Goal: Information Seeking & Learning: Check status

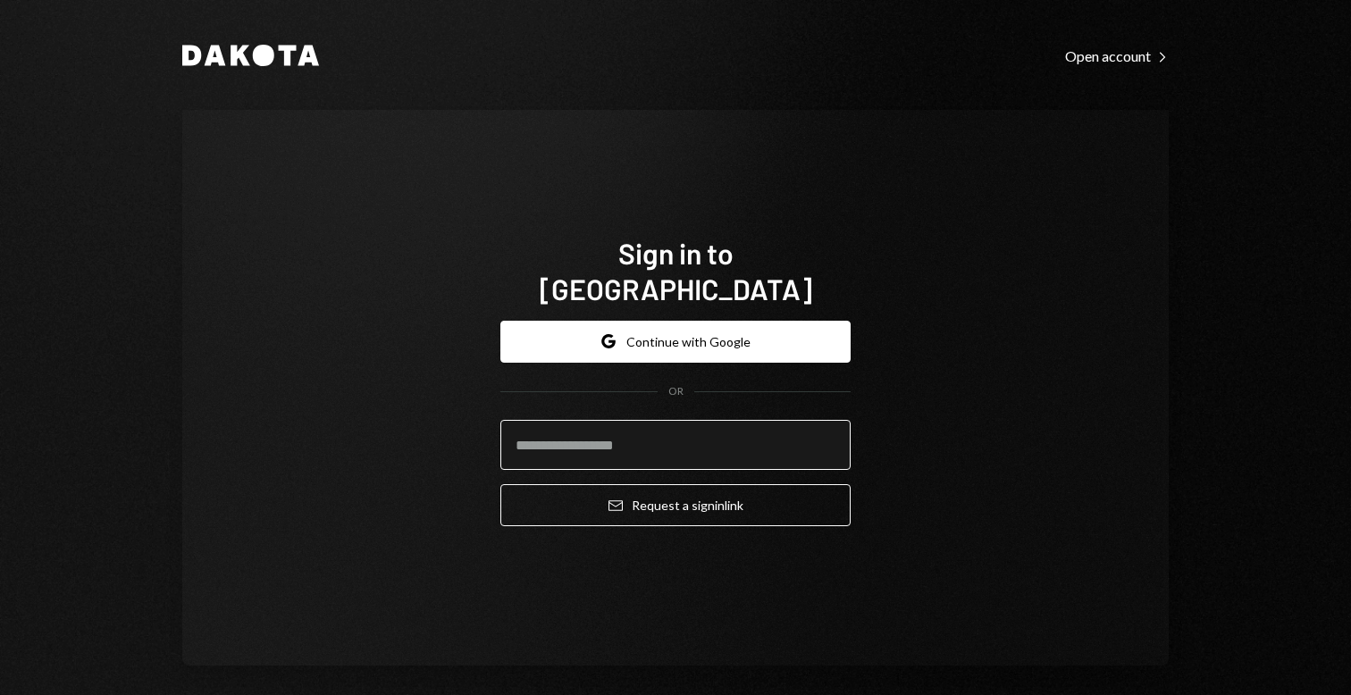
click at [582, 448] on input "email" at bounding box center [675, 445] width 350 height 50
type input "**********"
click at [655, 512] on div "**********" at bounding box center [675, 423] width 350 height 235
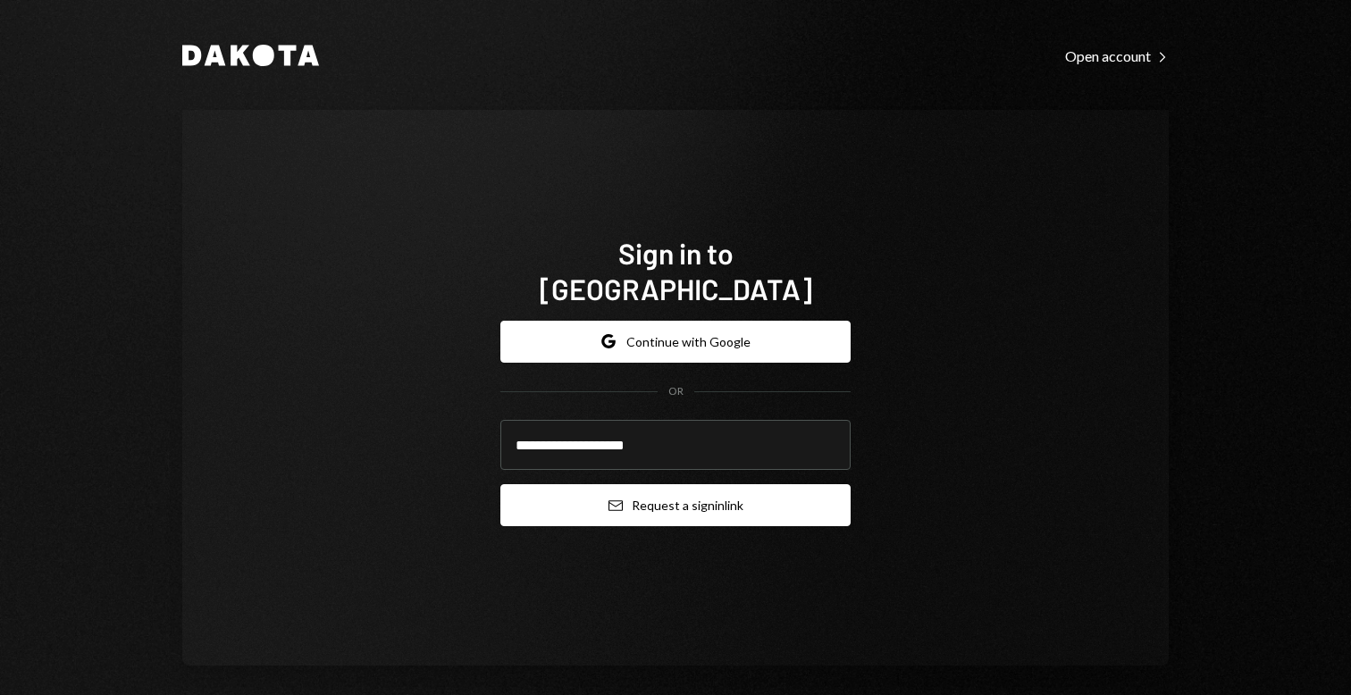
click at [632, 496] on button "Email Request a sign in link" at bounding box center [675, 505] width 350 height 42
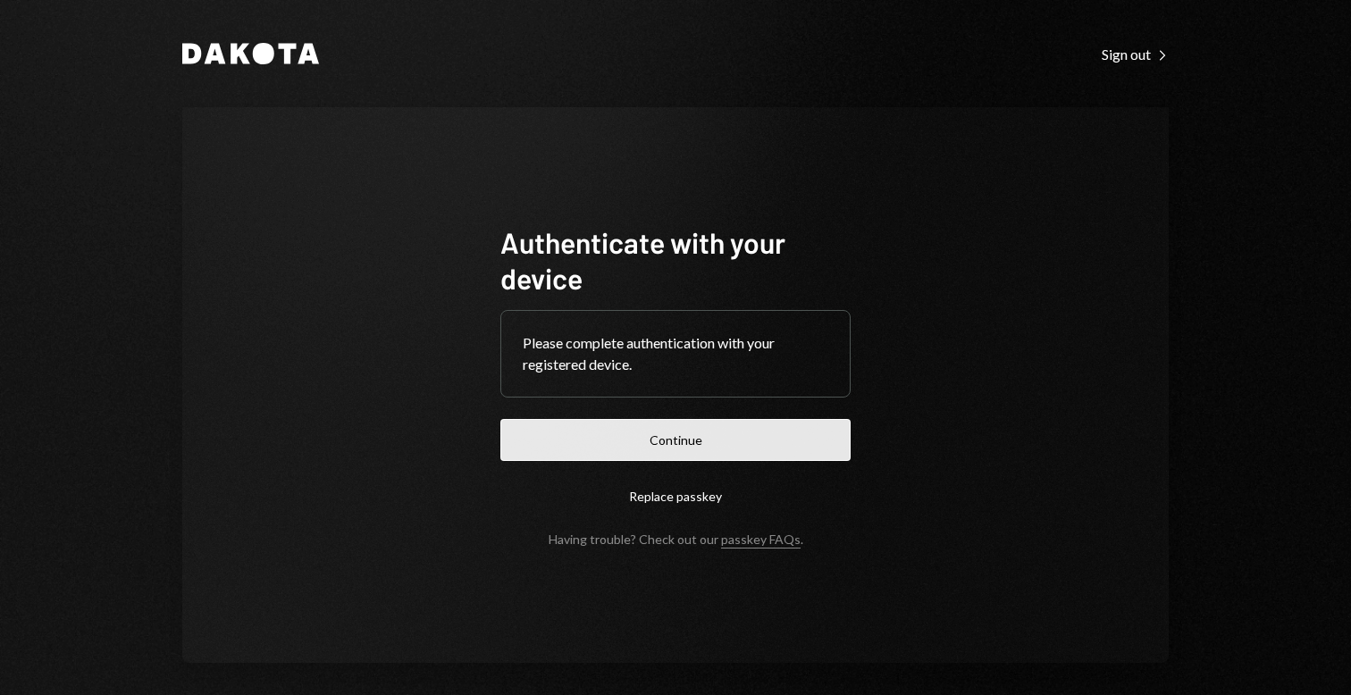
click at [750, 436] on button "Continue" at bounding box center [675, 440] width 350 height 42
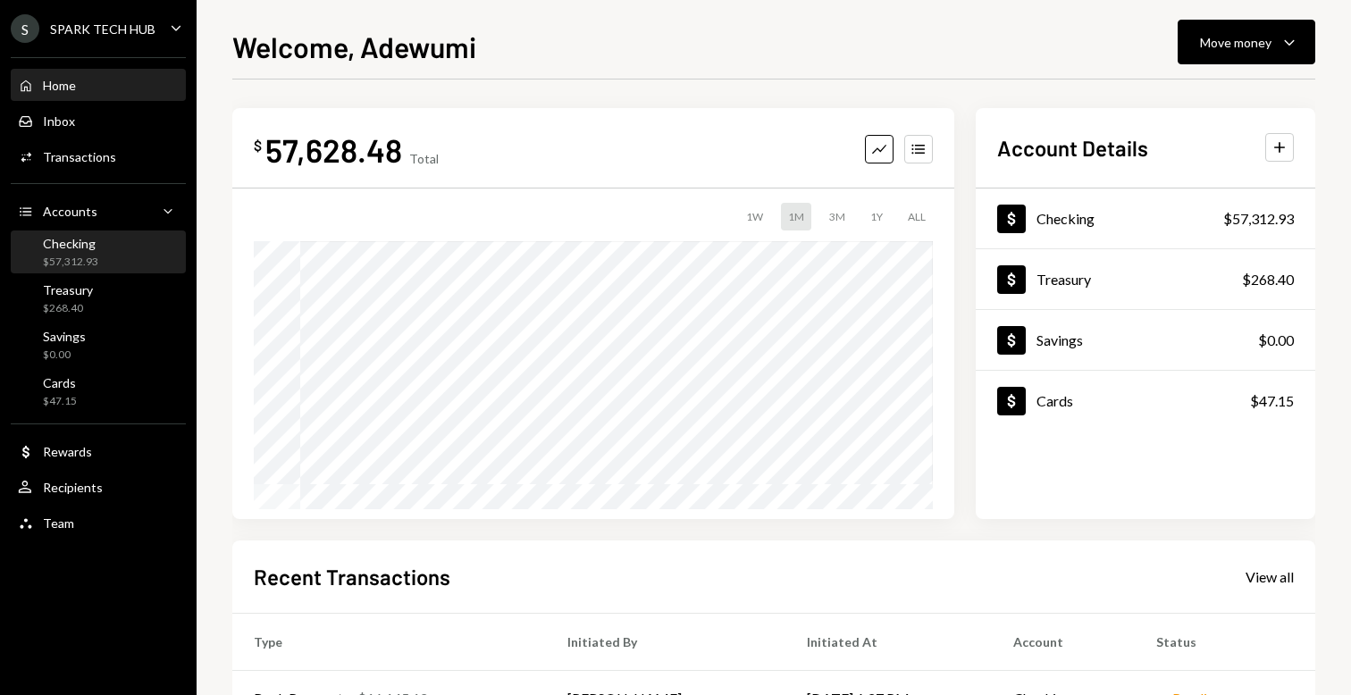
click at [131, 241] on div "Checking $57,312.93" at bounding box center [98, 253] width 161 height 34
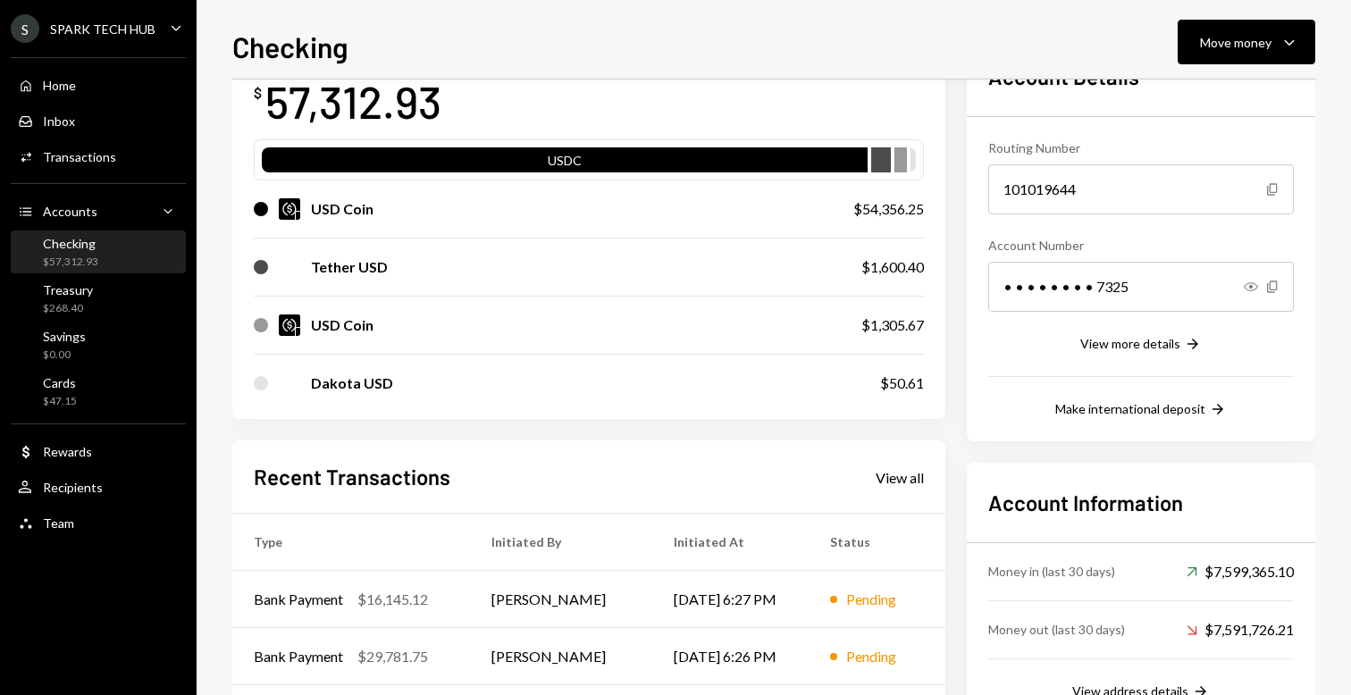
scroll to position [257, 0]
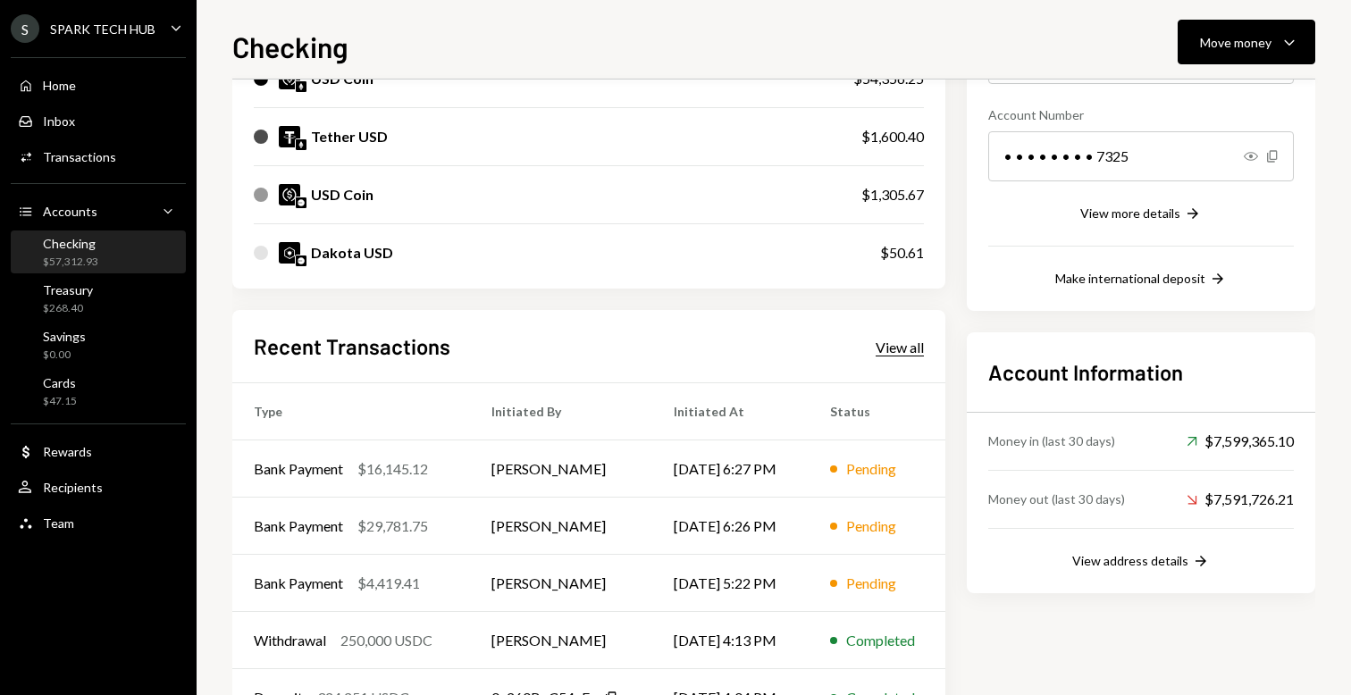
click at [901, 345] on div "View all" at bounding box center [900, 348] width 48 height 18
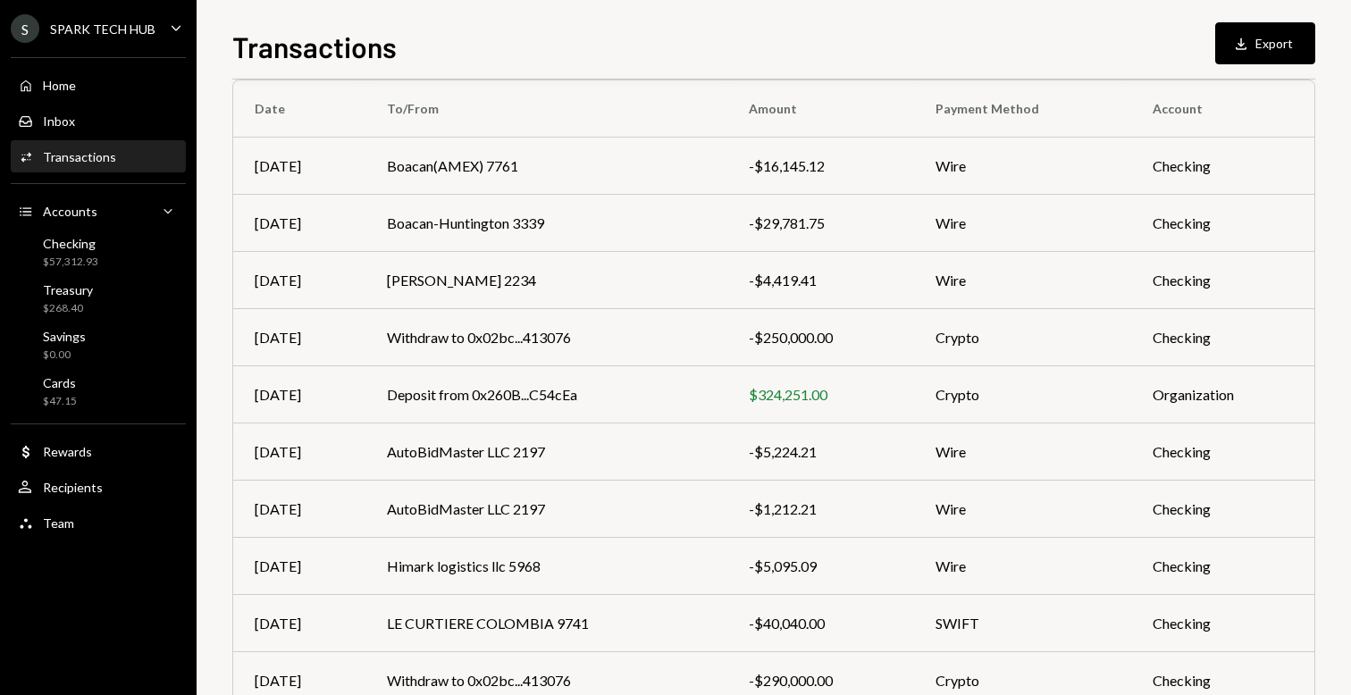
scroll to position [238, 0]
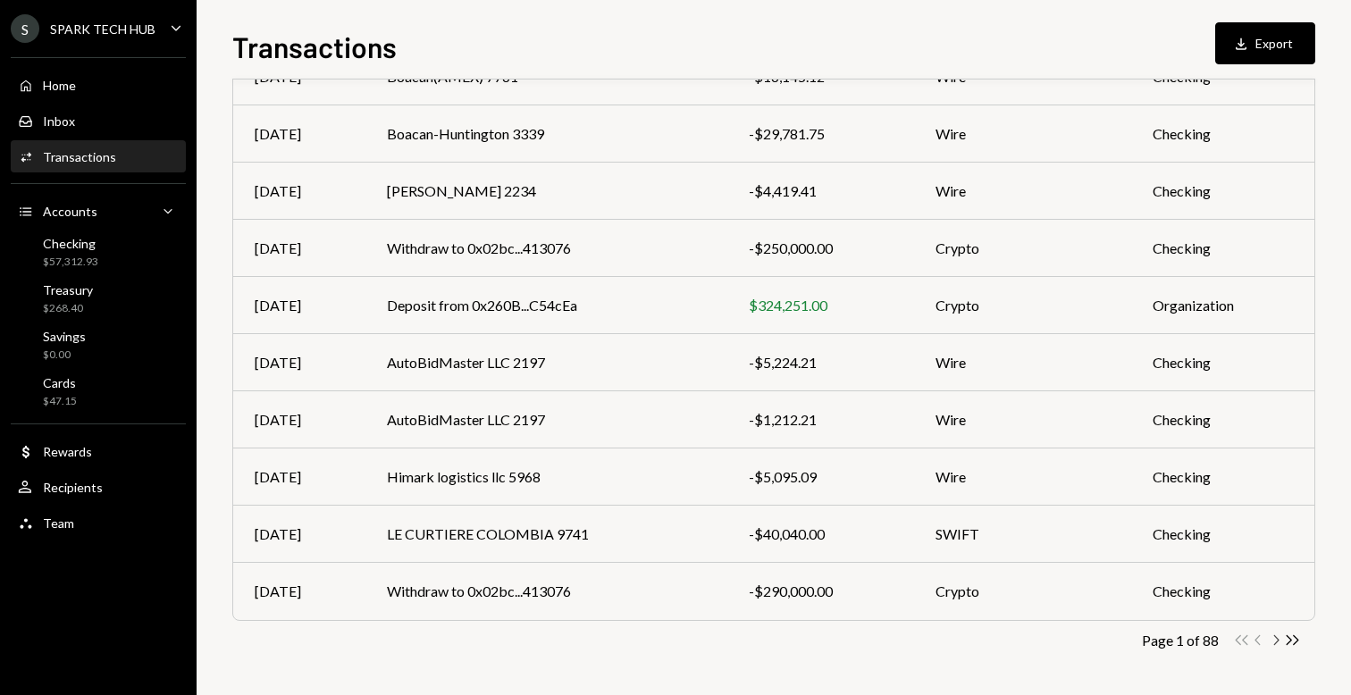
click at [1275, 636] on icon "button" at bounding box center [1276, 640] width 5 height 10
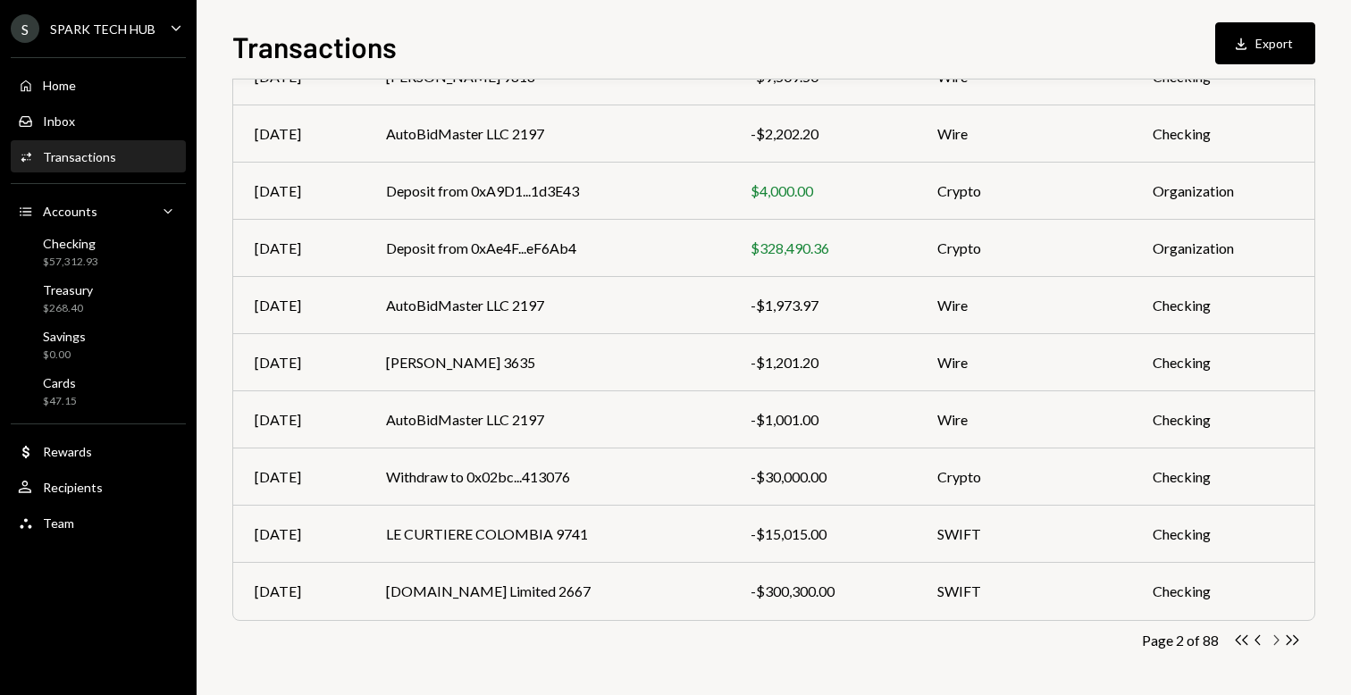
click at [1273, 643] on icon "Chevron Right" at bounding box center [1275, 640] width 17 height 17
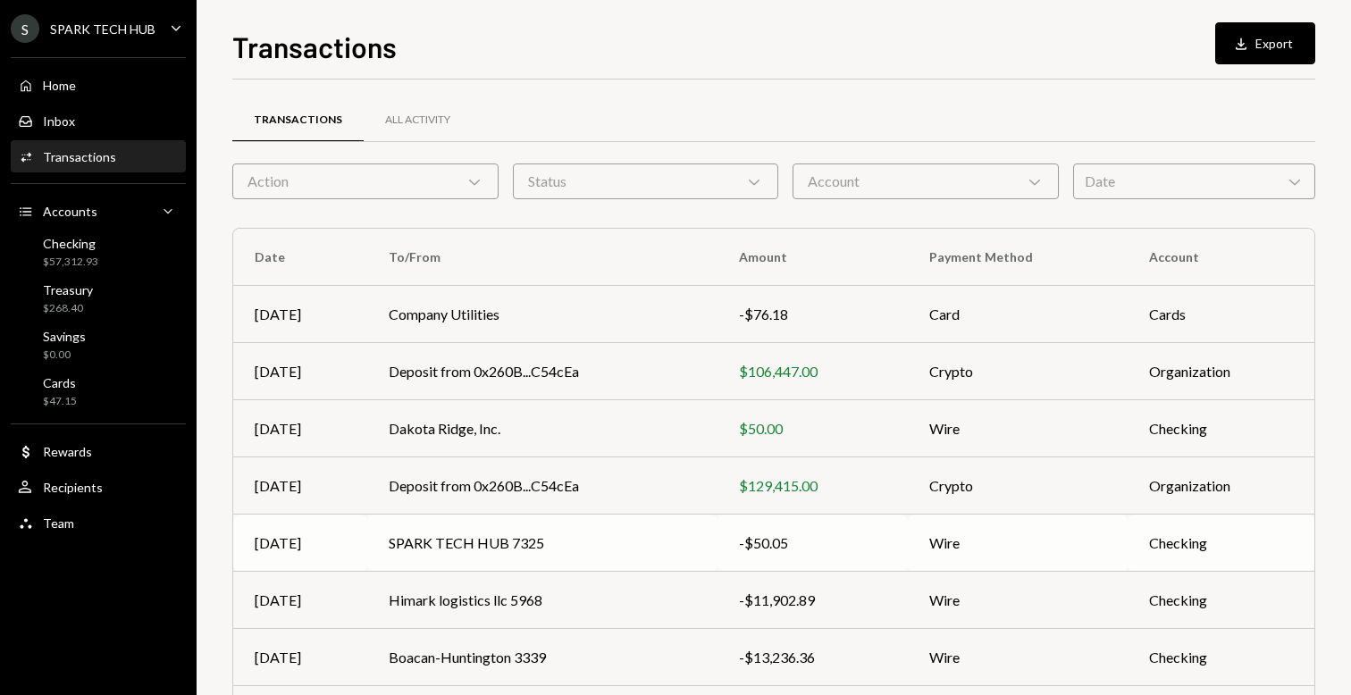
click at [490, 552] on td "SPARK TECH HUB 7325" at bounding box center [542, 543] width 350 height 57
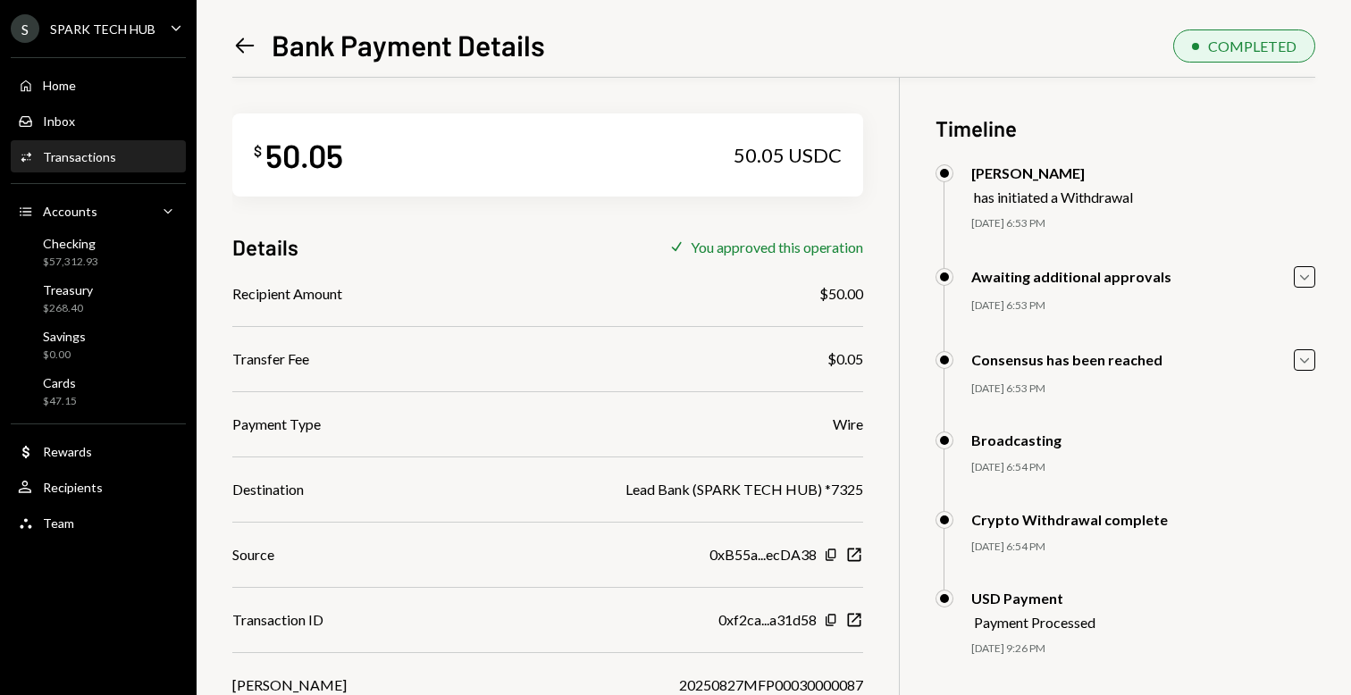
scroll to position [78, 0]
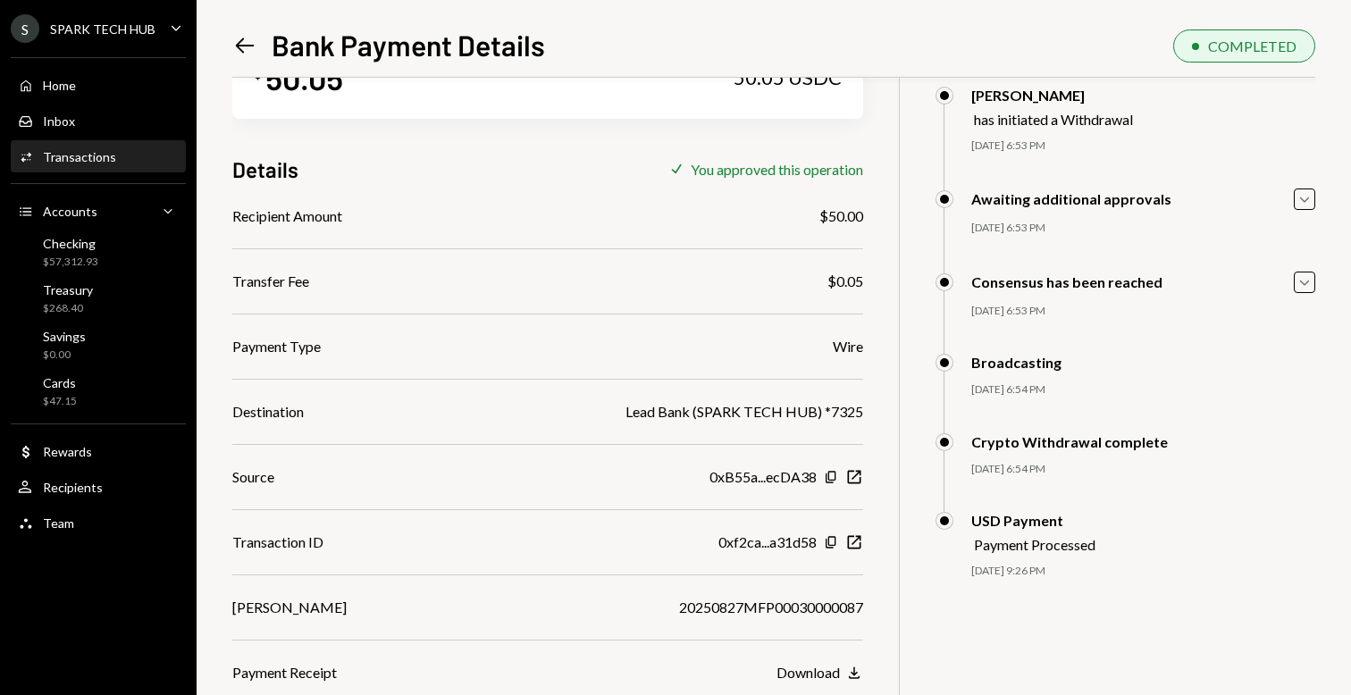
click at [239, 39] on icon "Left Arrow" at bounding box center [244, 45] width 25 height 25
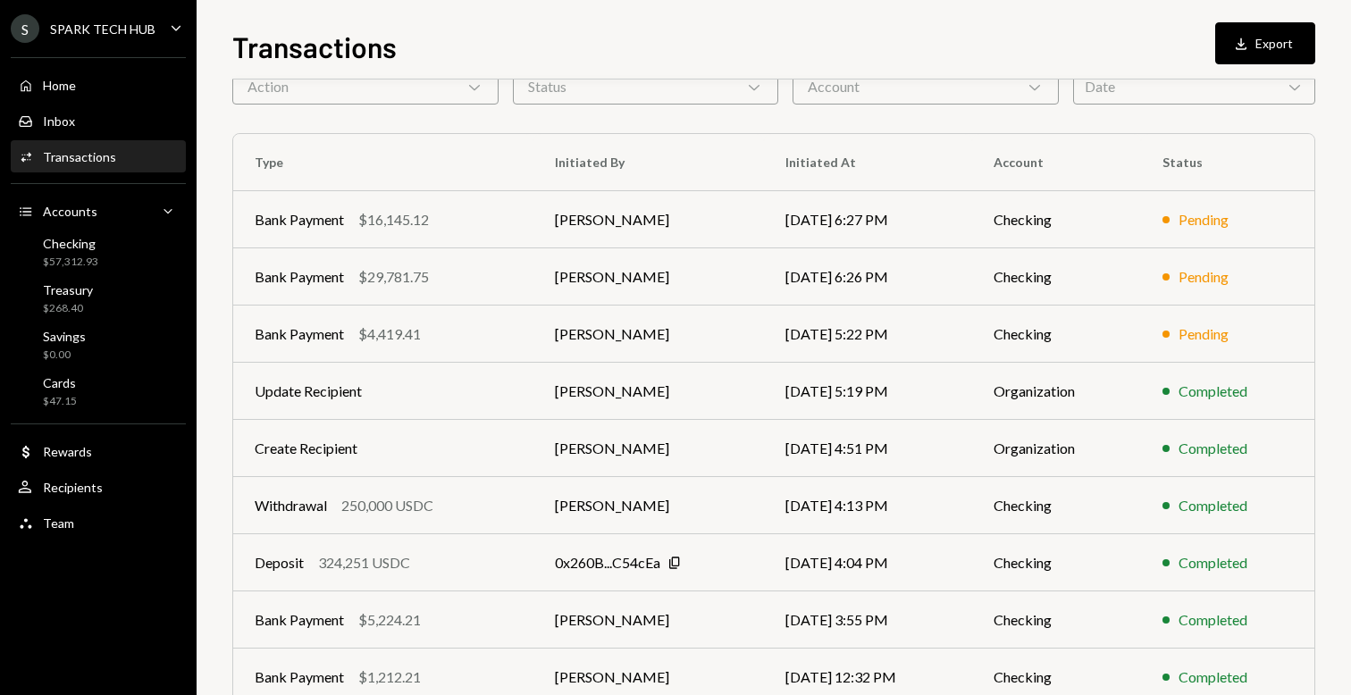
scroll to position [238, 0]
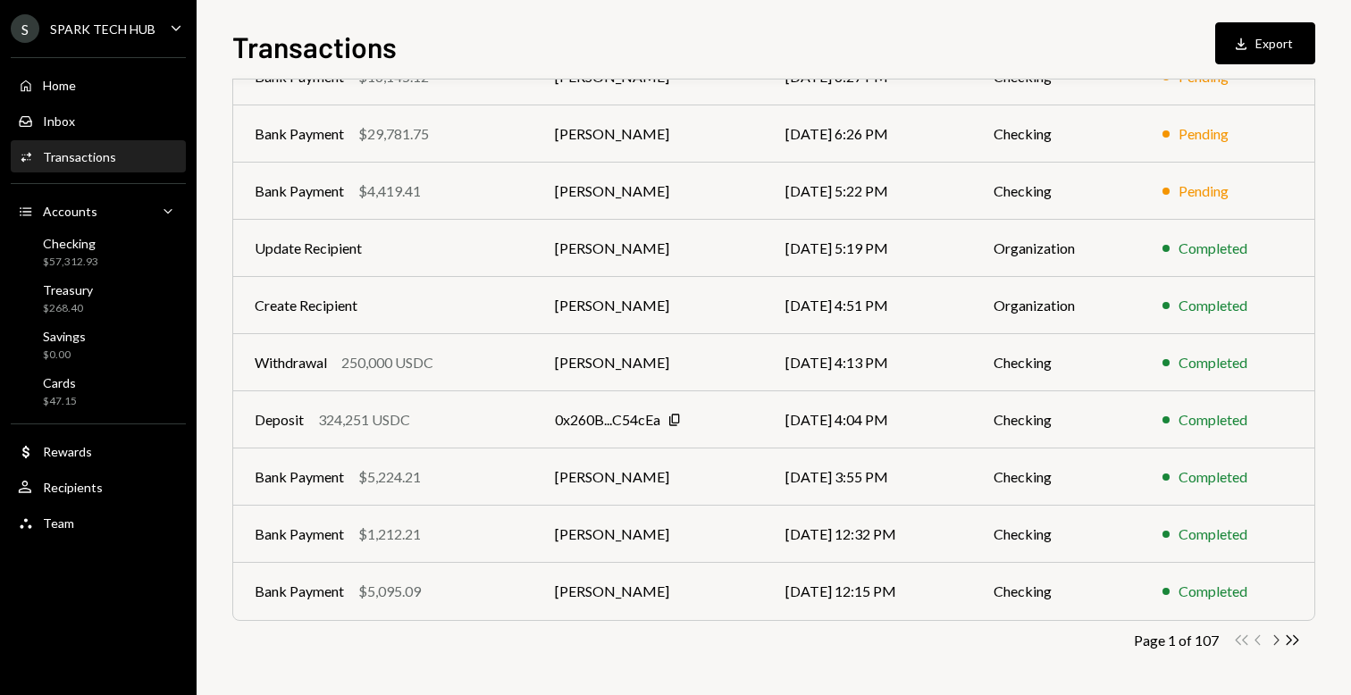
click at [1270, 645] on icon "Chevron Right" at bounding box center [1275, 640] width 17 height 17
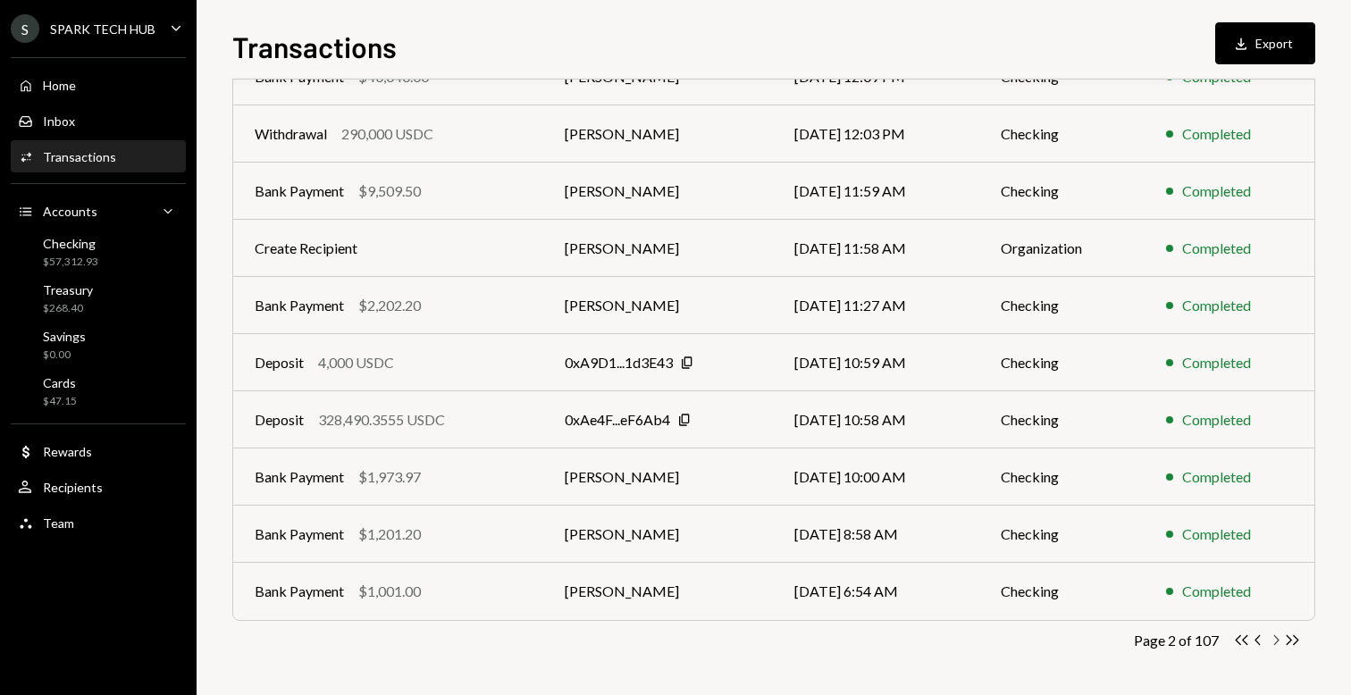
click at [1276, 641] on icon "Chevron Right" at bounding box center [1275, 640] width 17 height 17
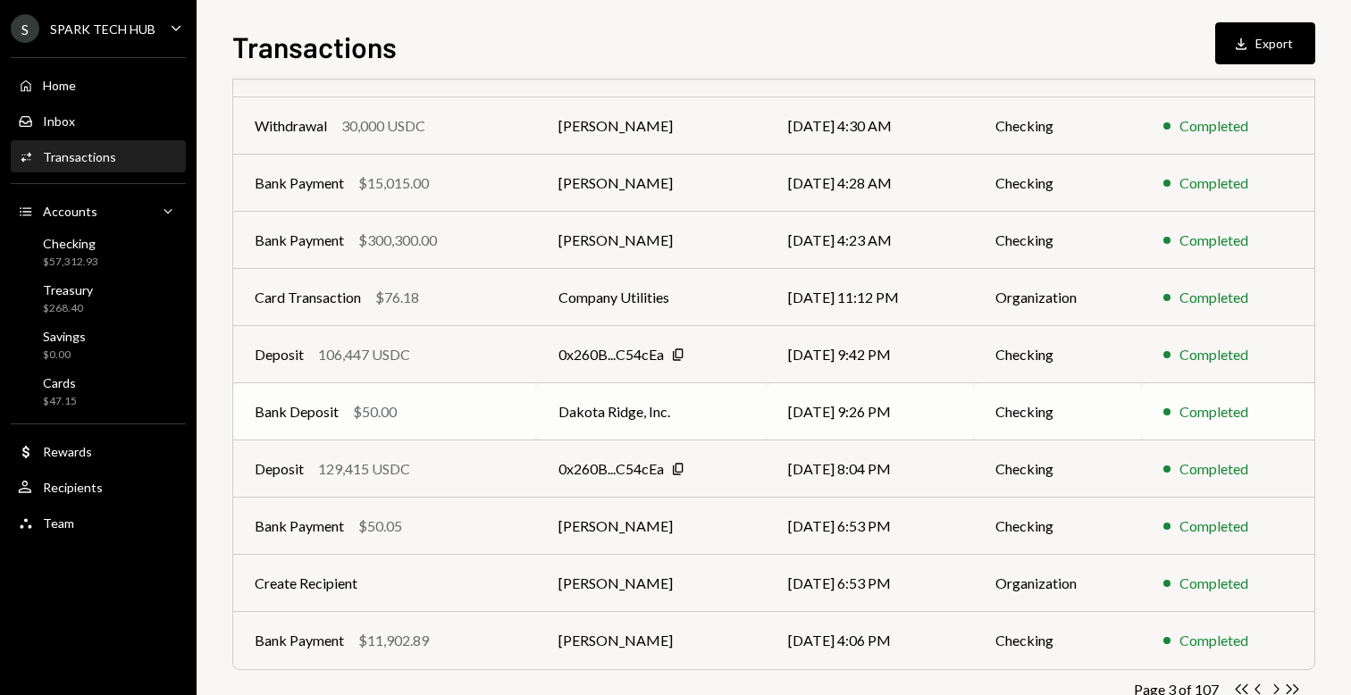
scroll to position [189, 0]
